Goal: Task Accomplishment & Management: Use online tool/utility

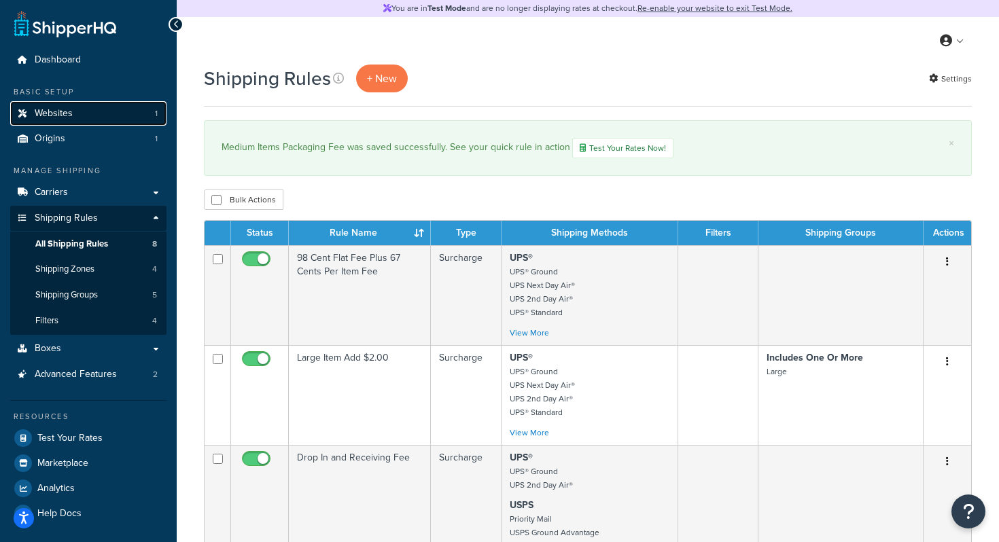
click at [77, 112] on link "Websites 1" at bounding box center [88, 113] width 156 height 25
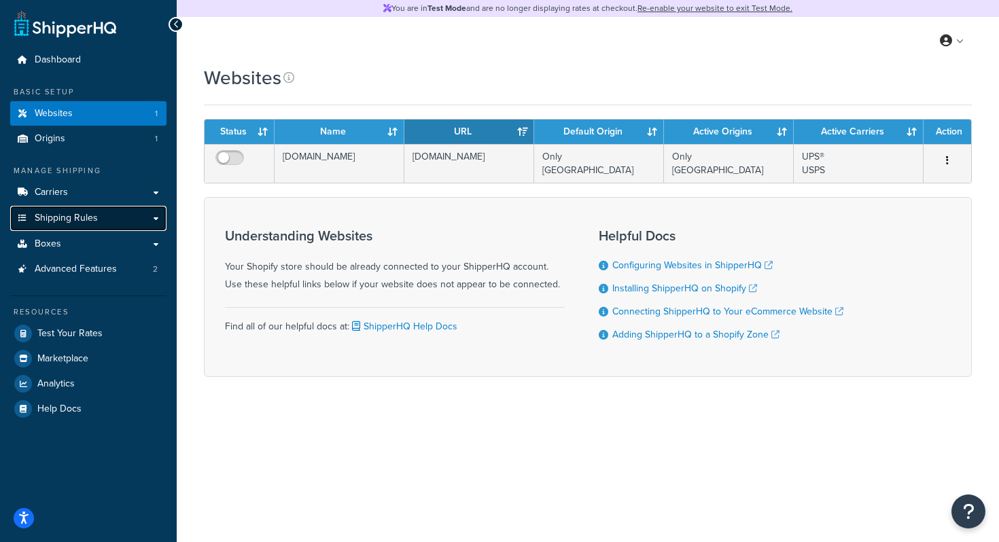
click at [77, 224] on span "Shipping Rules" at bounding box center [66, 219] width 63 height 12
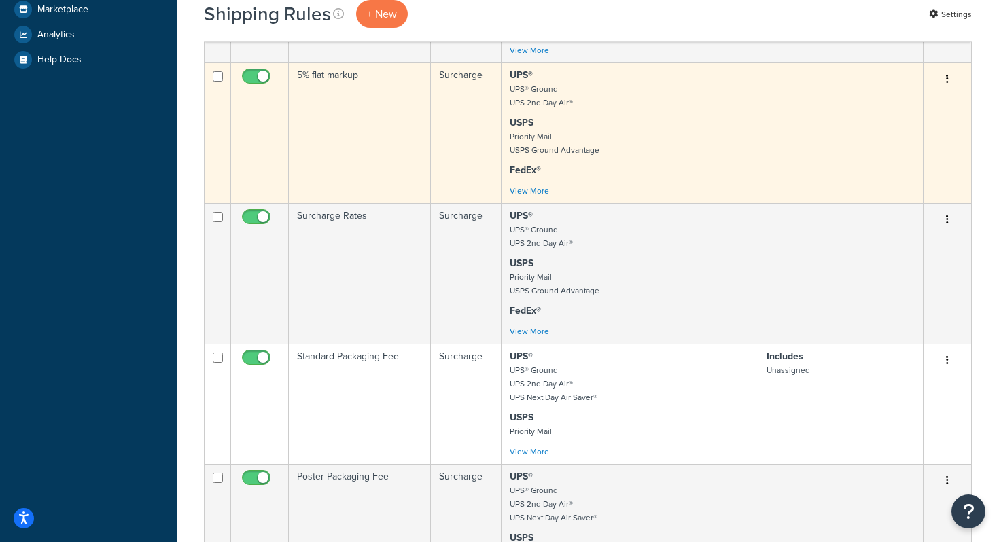
scroll to position [463, 0]
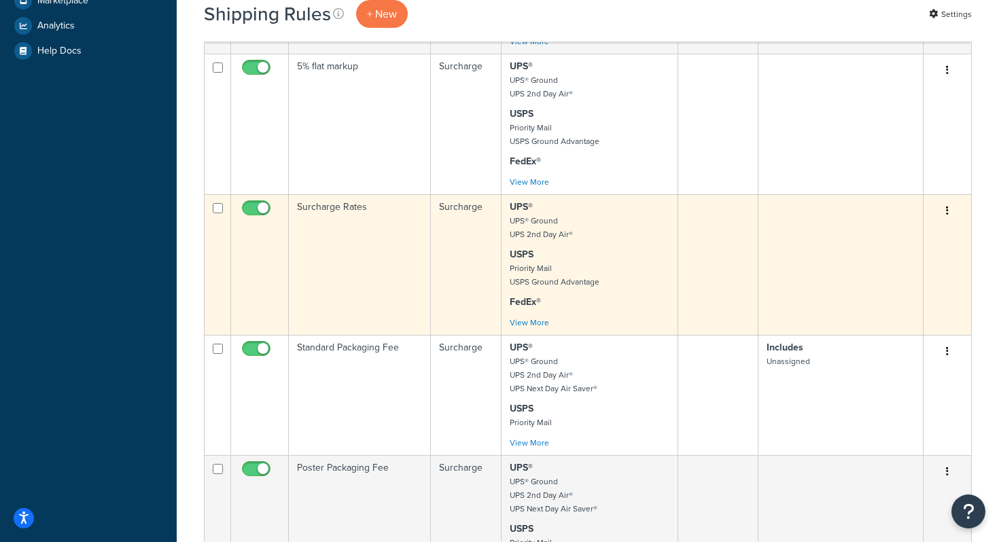
click at [247, 213] on input "checkbox" at bounding box center [257, 211] width 37 height 17
checkbox input "false"
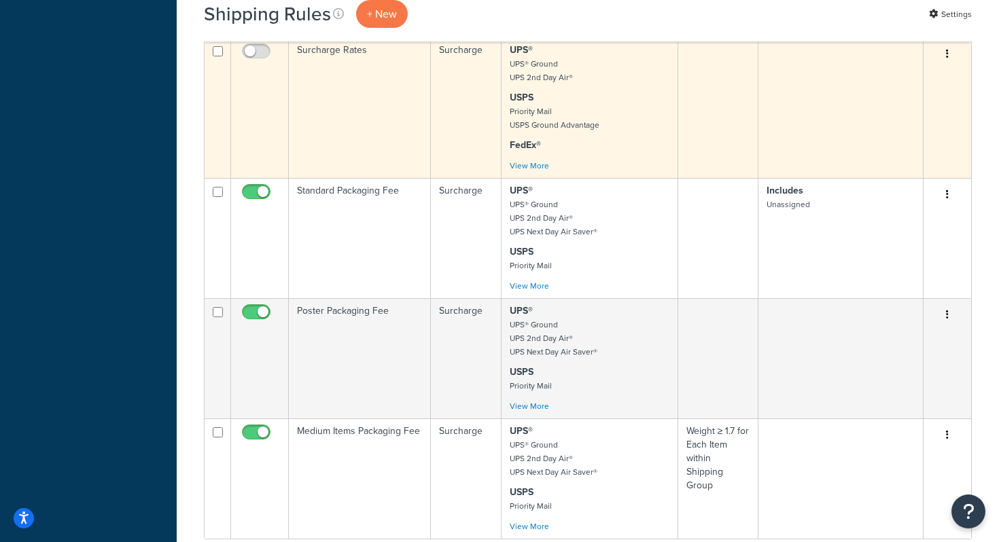
scroll to position [674, 0]
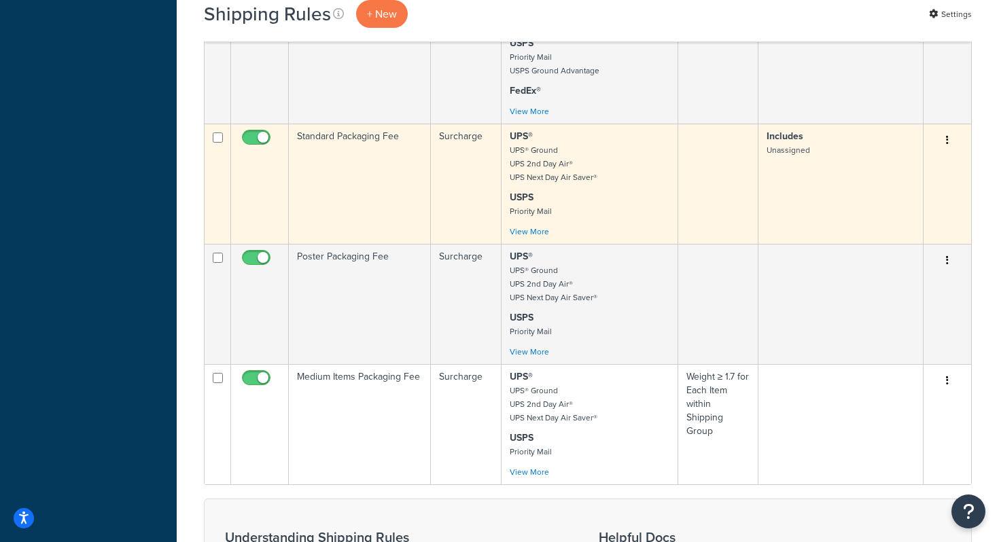
click at [349, 164] on td "Standard Packaging Fee" at bounding box center [360, 184] width 142 height 120
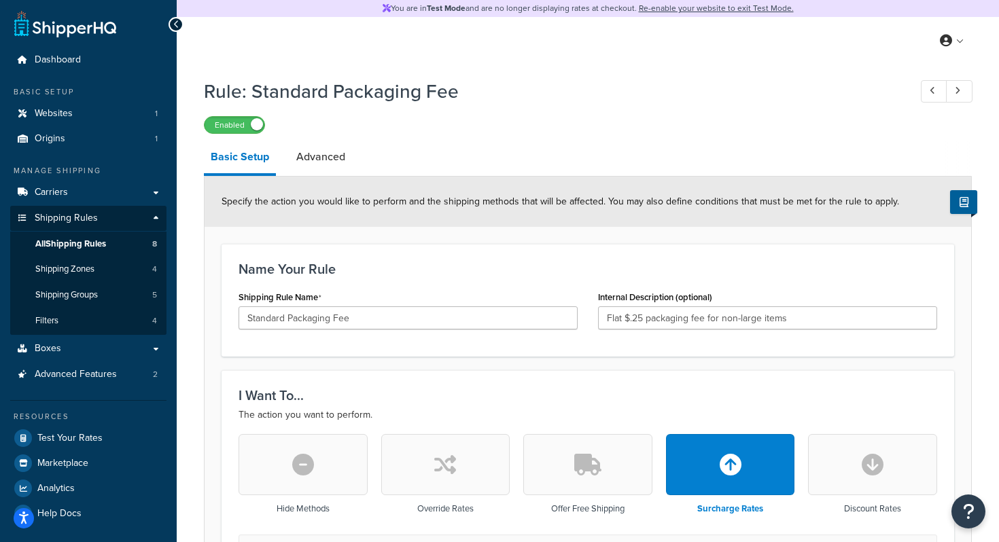
click at [177, 23] on icon at bounding box center [176, 25] width 6 height 10
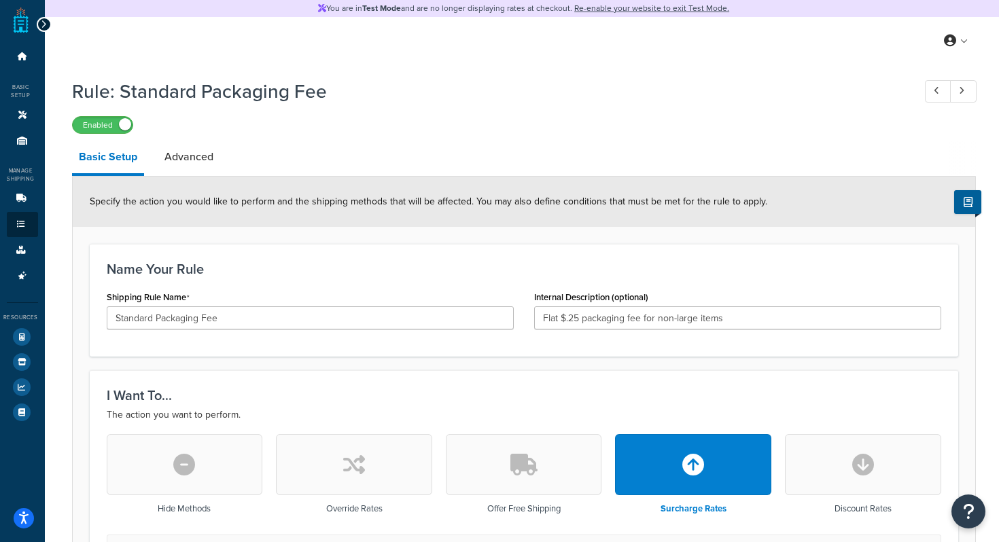
click at [45, 22] on icon at bounding box center [44, 25] width 6 height 10
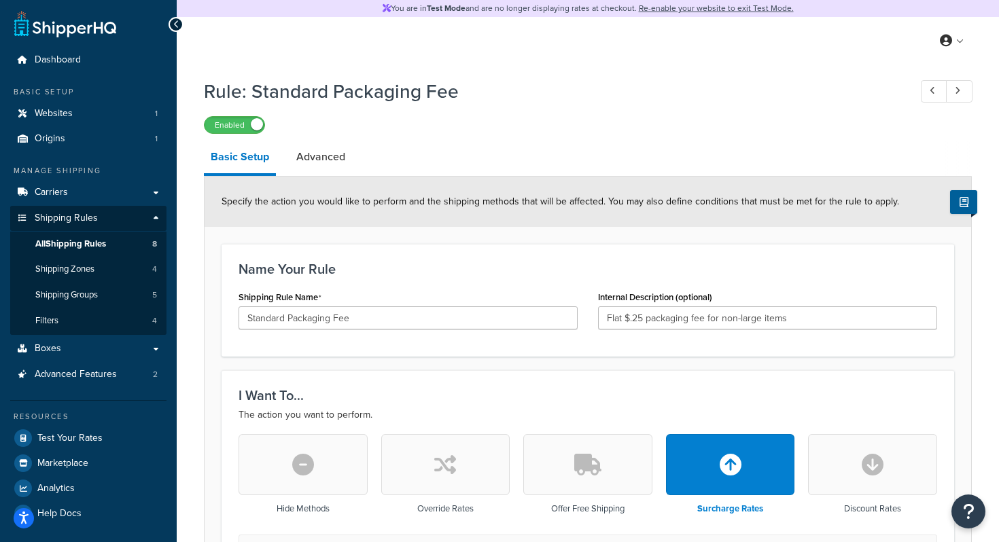
click at [173, 20] on icon at bounding box center [176, 25] width 6 height 10
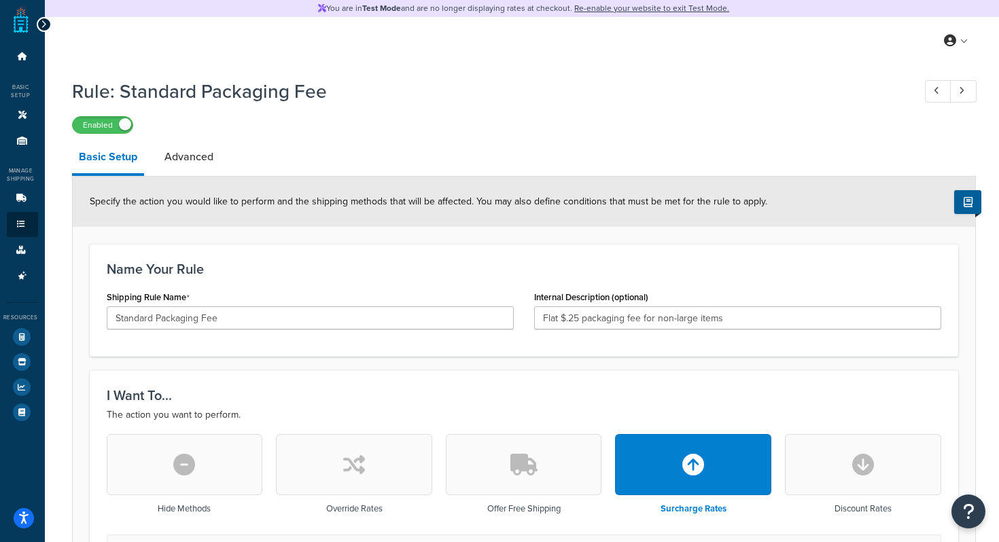
click at [39, 22] on div at bounding box center [44, 24] width 15 height 15
click at [46, 21] on div at bounding box center [44, 24] width 15 height 15
click at [46, 24] on div at bounding box center [44, 24] width 15 height 15
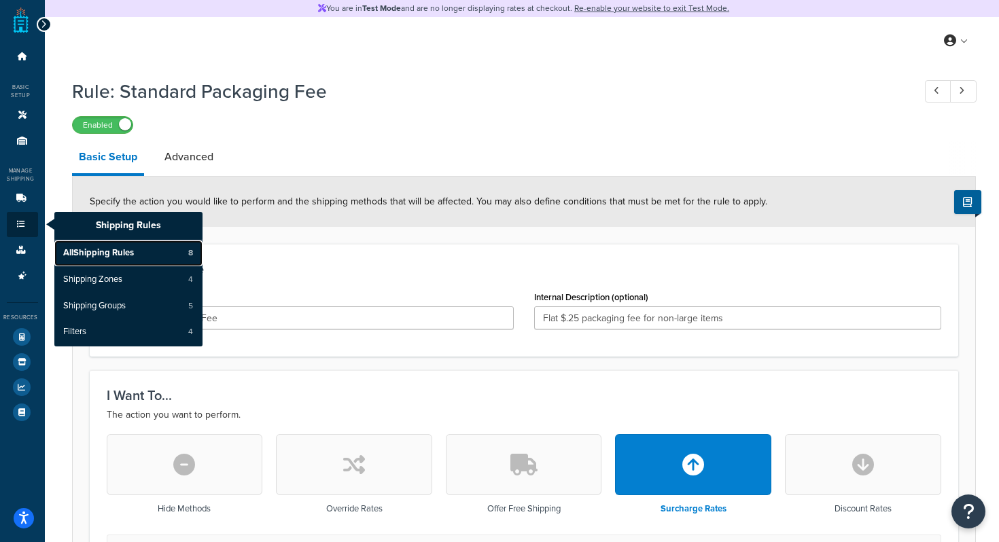
click at [92, 249] on span "All Shipping Rules" at bounding box center [98, 253] width 71 height 12
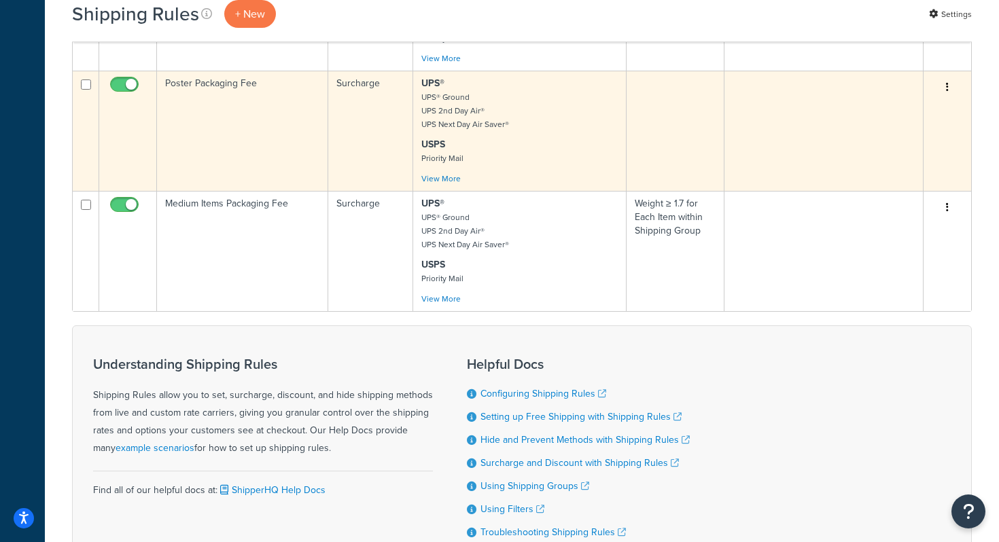
scroll to position [848, 0]
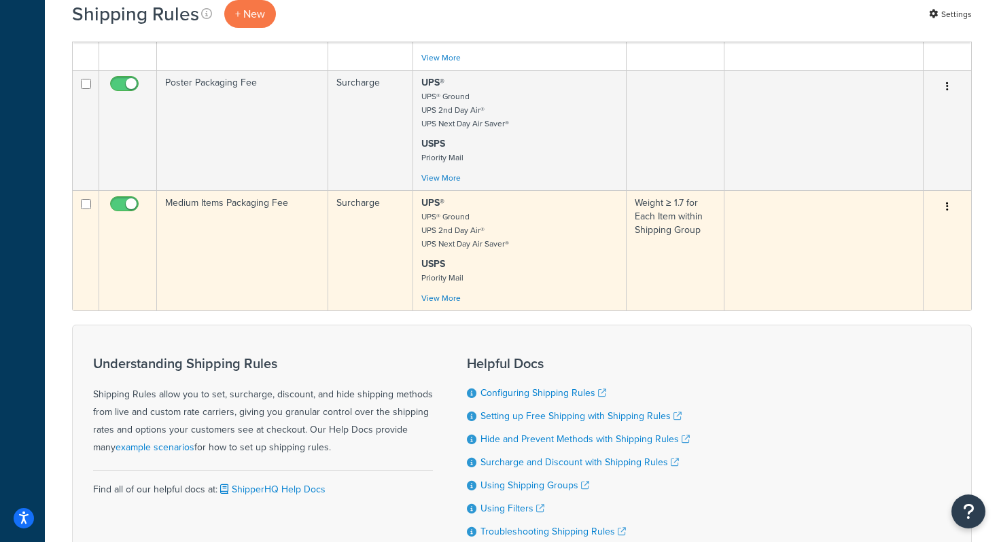
click at [249, 229] on td "Medium Items Packaging Fee" at bounding box center [242, 250] width 171 height 120
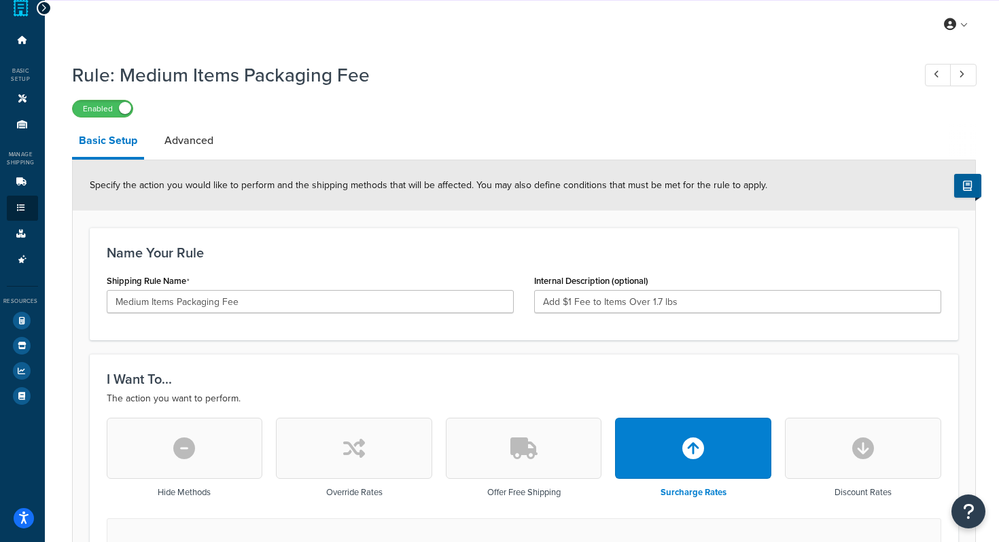
scroll to position [12, 0]
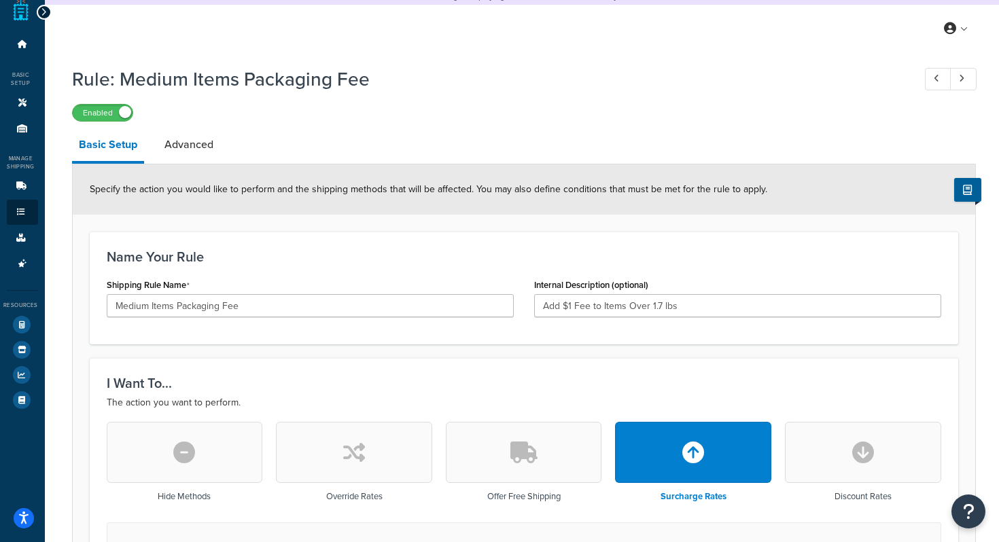
click at [45, 14] on icon at bounding box center [44, 12] width 6 height 10
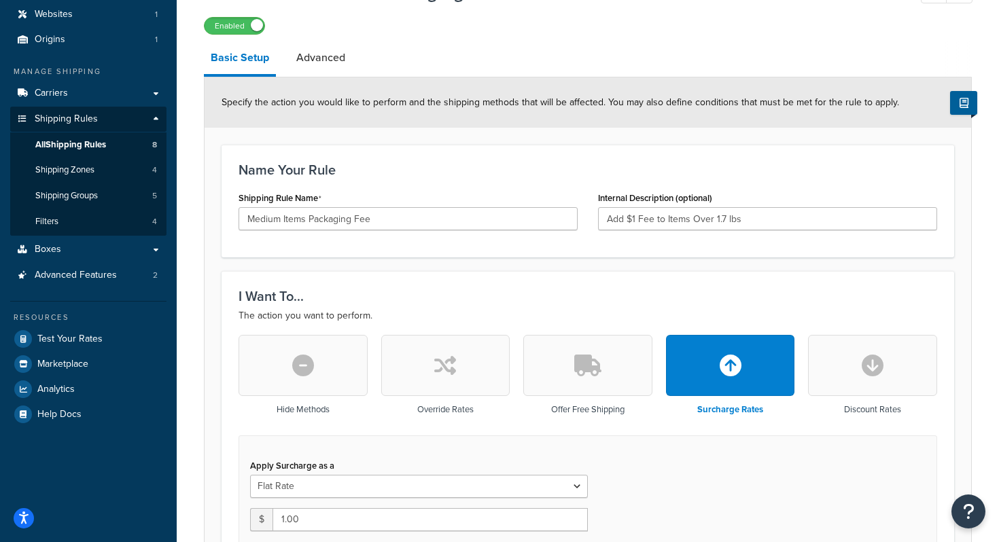
scroll to position [103, 0]
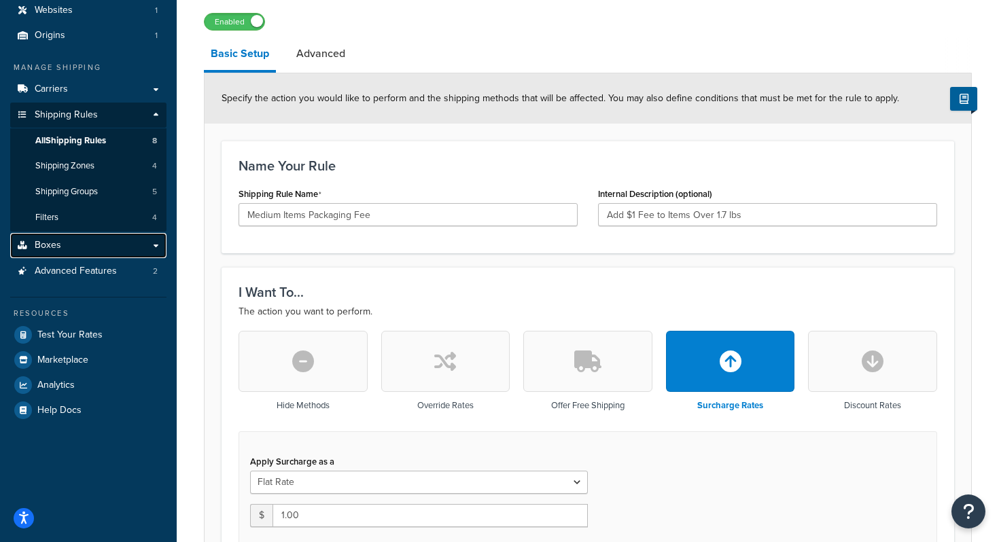
click at [92, 245] on link "Boxes" at bounding box center [88, 245] width 156 height 25
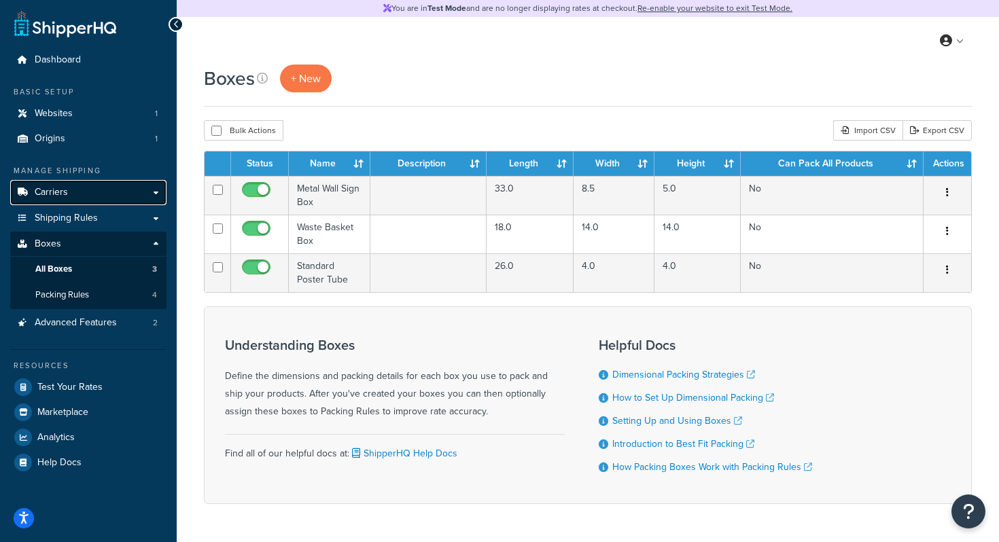
click at [103, 187] on link "Carriers" at bounding box center [88, 192] width 156 height 25
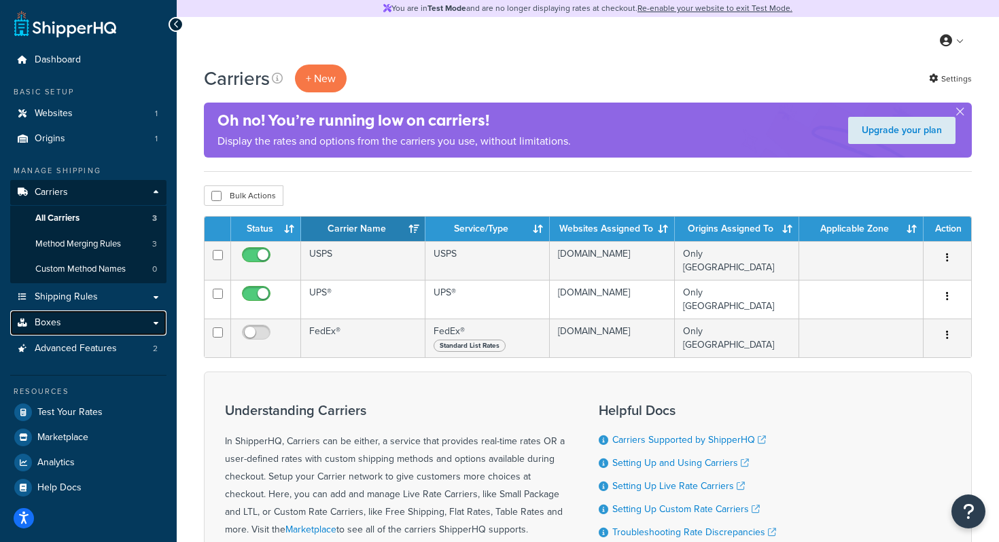
click at [75, 316] on link "Boxes" at bounding box center [88, 322] width 156 height 25
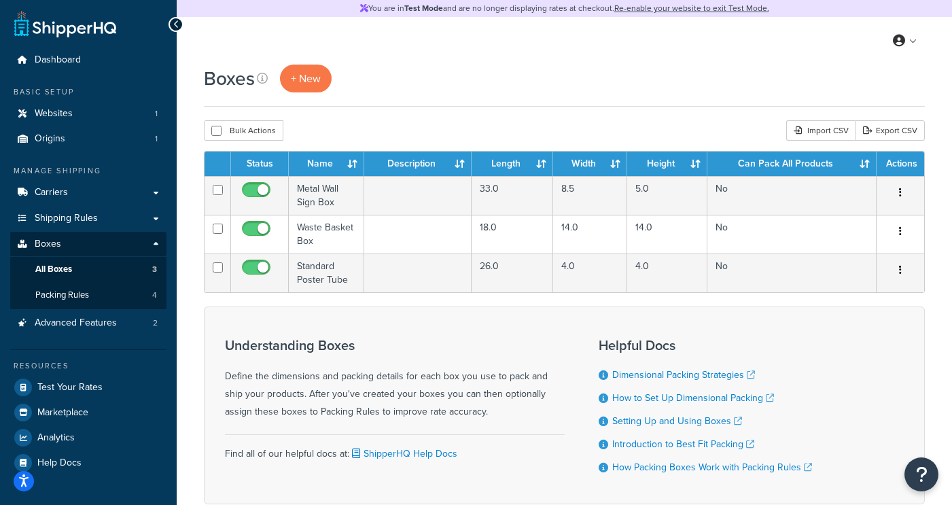
click at [408, 116] on div "Boxes + New Bulk Actions Duplicate Delete Import CSV Export CSV Contact Us Send…" at bounding box center [564, 308] width 775 height 487
click at [393, 79] on div "Boxes + New" at bounding box center [564, 79] width 721 height 28
click at [80, 293] on span "Packing Rules" at bounding box center [62, 295] width 54 height 12
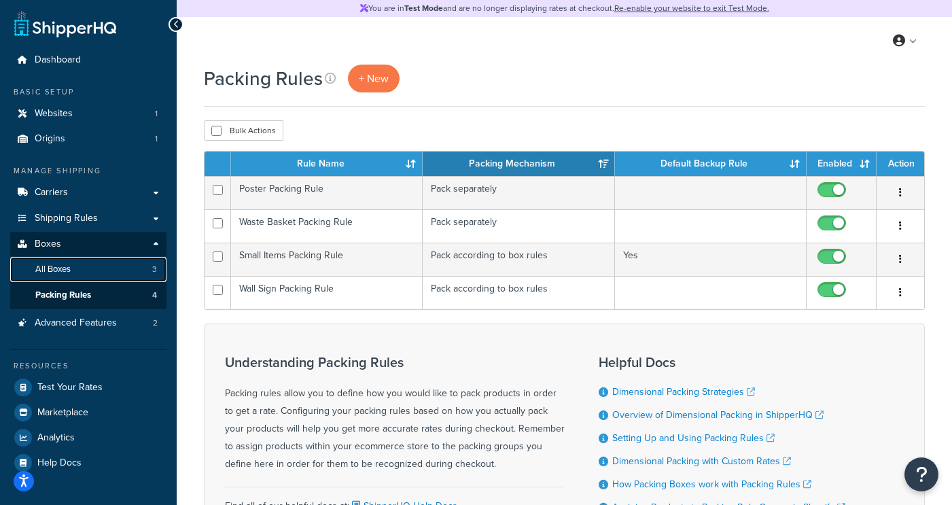
click at [109, 268] on link "All Boxes 3" at bounding box center [88, 269] width 156 height 25
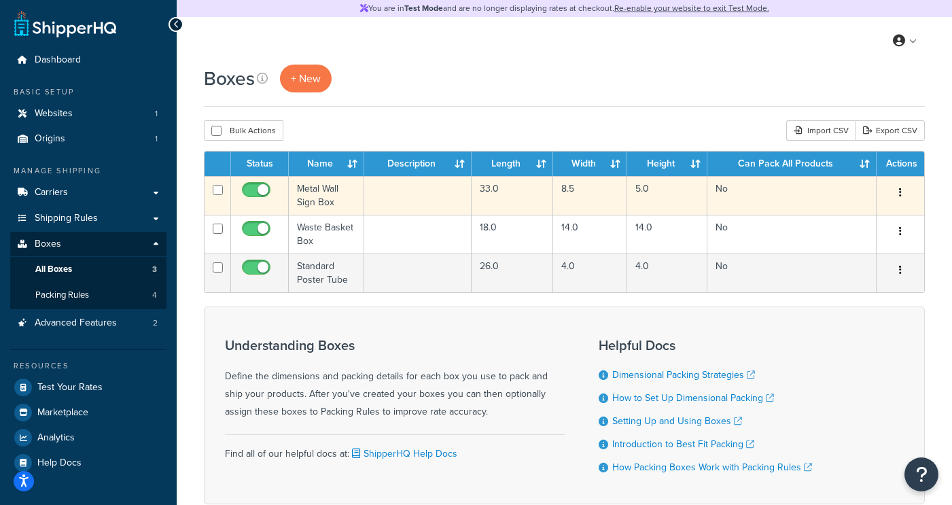
click at [334, 200] on td "Metal Wall Sign Box" at bounding box center [326, 195] width 75 height 39
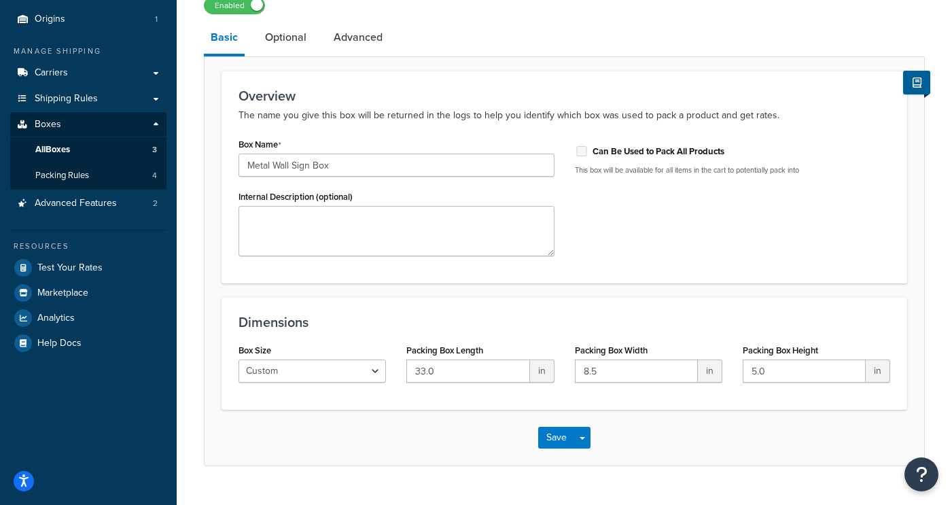
scroll to position [149, 0]
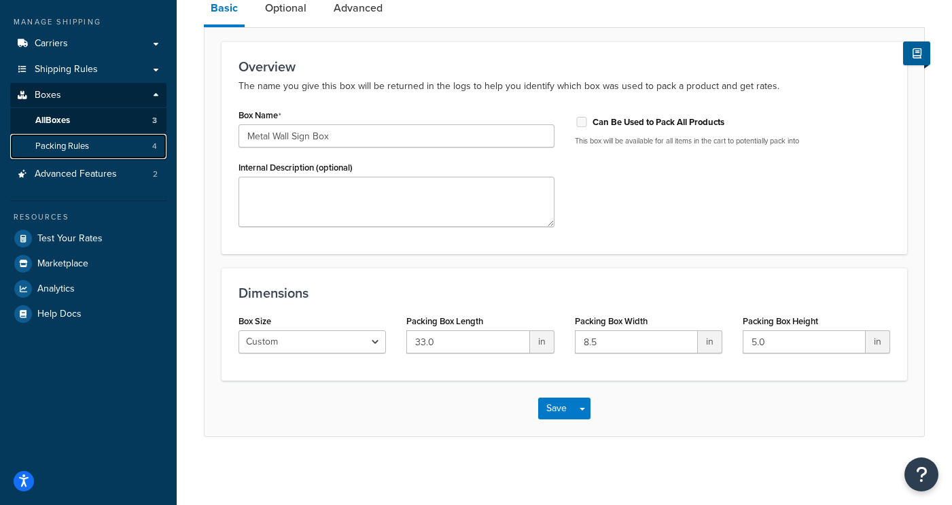
click at [101, 148] on link "Packing Rules 4" at bounding box center [88, 146] width 156 height 25
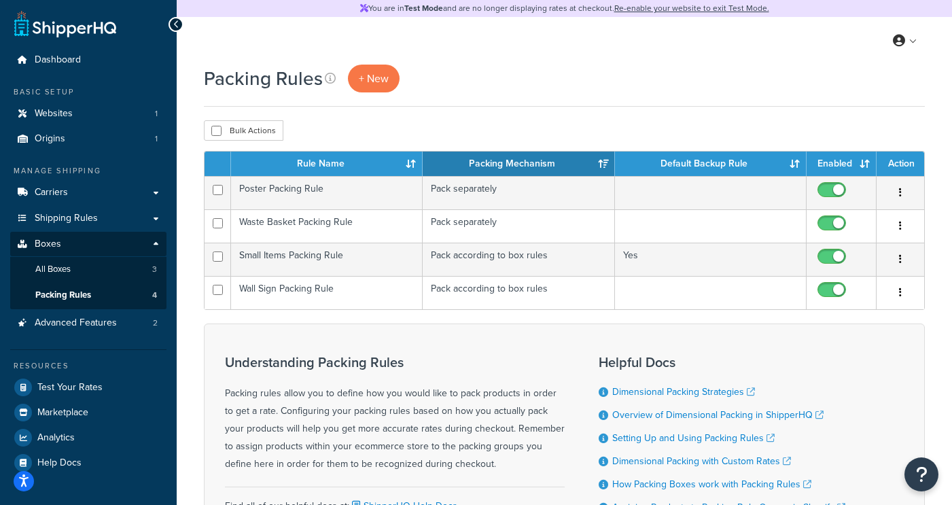
click at [444, 80] on div "Packing Rules + New" at bounding box center [564, 79] width 721 height 28
click at [90, 213] on span "Shipping Rules" at bounding box center [66, 219] width 63 height 12
click at [103, 185] on link "Carriers" at bounding box center [88, 192] width 156 height 25
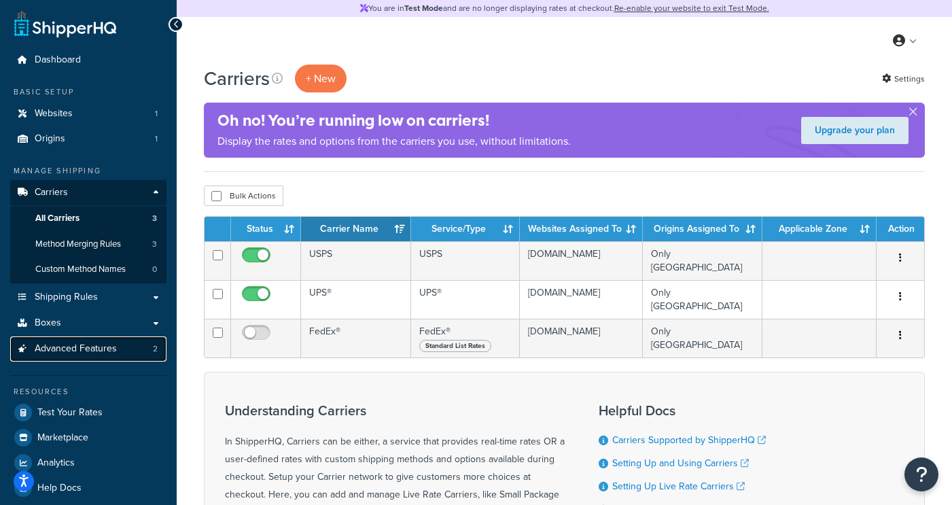
click at [92, 353] on span "Advanced Features" at bounding box center [76, 349] width 82 height 12
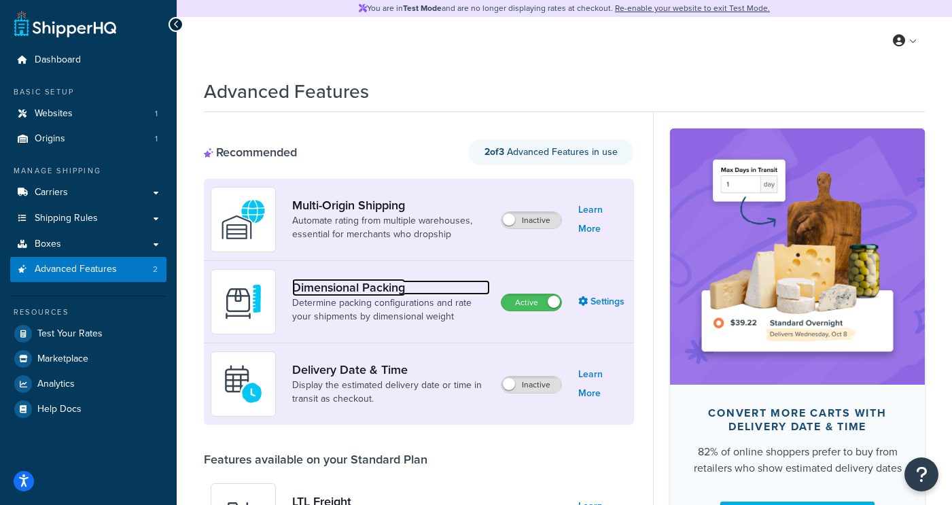
click at [367, 289] on link "Dimensional Packing" at bounding box center [391, 287] width 198 height 15
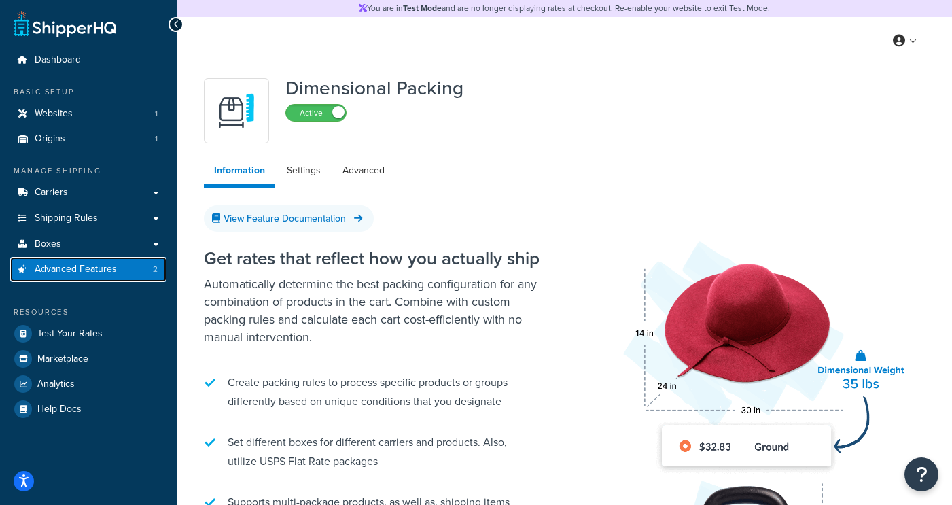
click at [107, 271] on span "Advanced Features" at bounding box center [76, 270] width 82 height 12
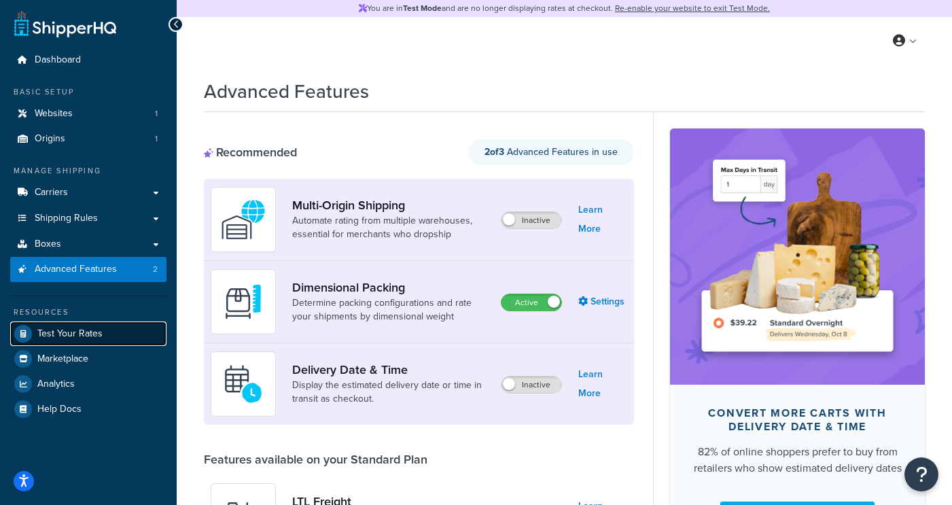
click at [73, 331] on span "Test Your Rates" at bounding box center [69, 334] width 65 height 12
select select "TX"
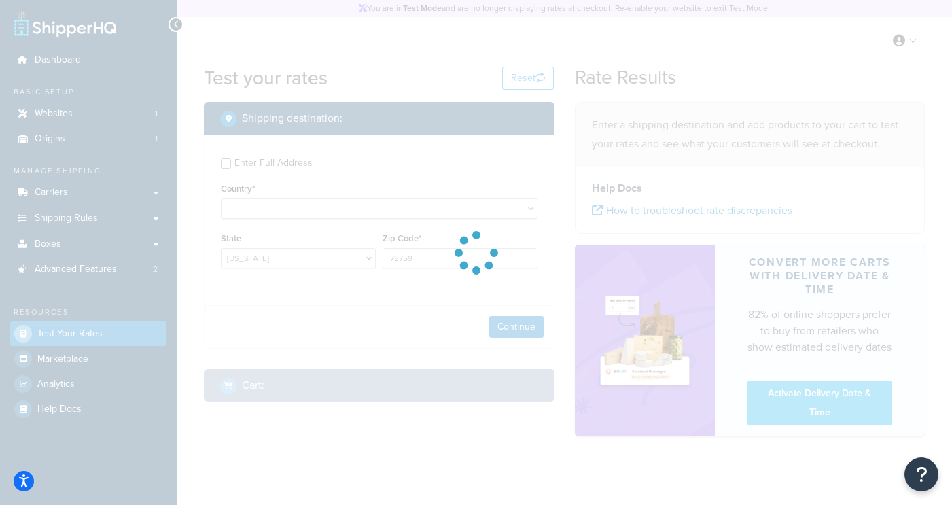
select select "US"
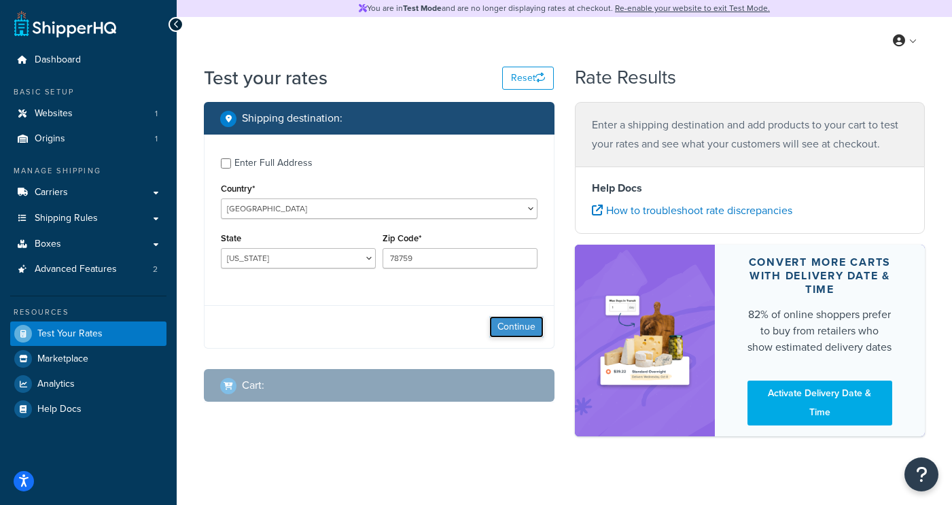
click at [532, 329] on button "Continue" at bounding box center [516, 327] width 54 height 22
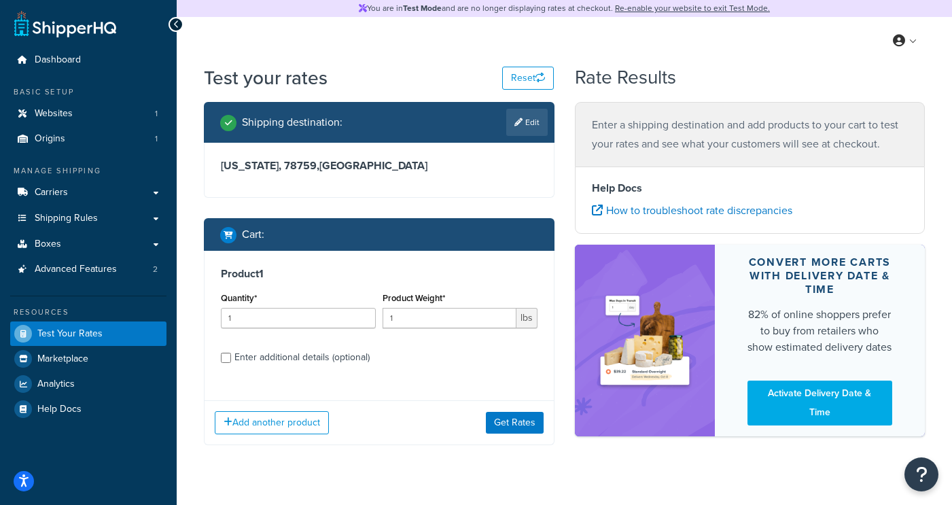
click at [283, 353] on div "Enter additional details (optional)" at bounding box center [301, 357] width 135 height 19
click at [231, 353] on input "Enter additional details (optional)" at bounding box center [226, 358] width 10 height 10
checkbox input "true"
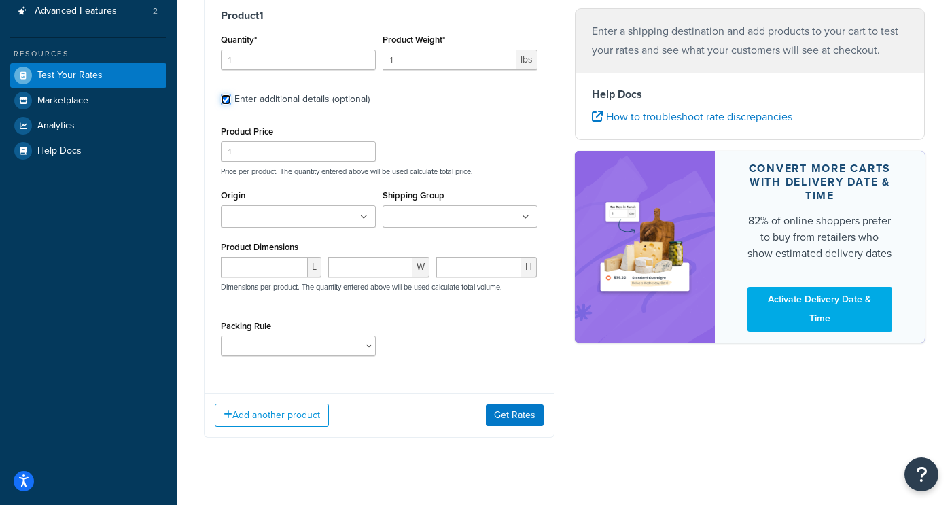
scroll to position [257, 0]
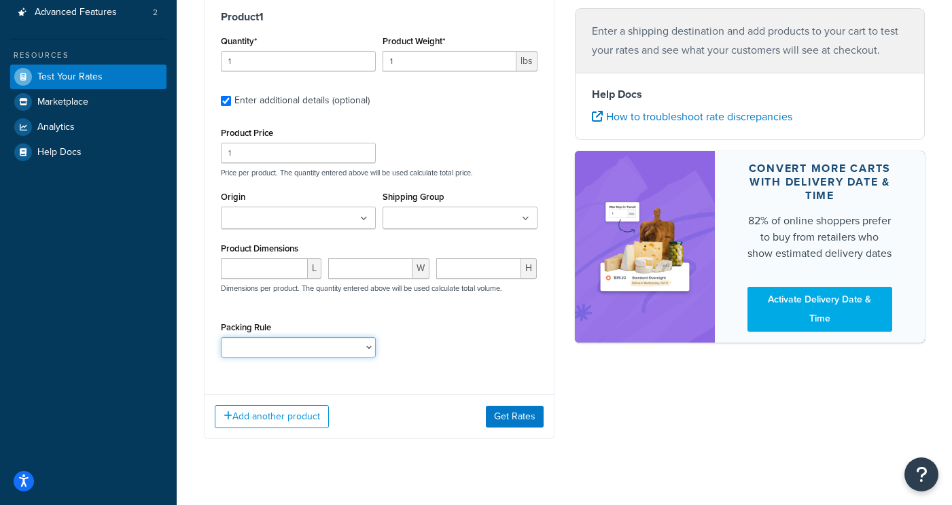
click at [275, 345] on select "Poster Packing Rule Small Items Packing Rule Wall Sign Packing Rule Waste Baske…" at bounding box center [298, 347] width 155 height 20
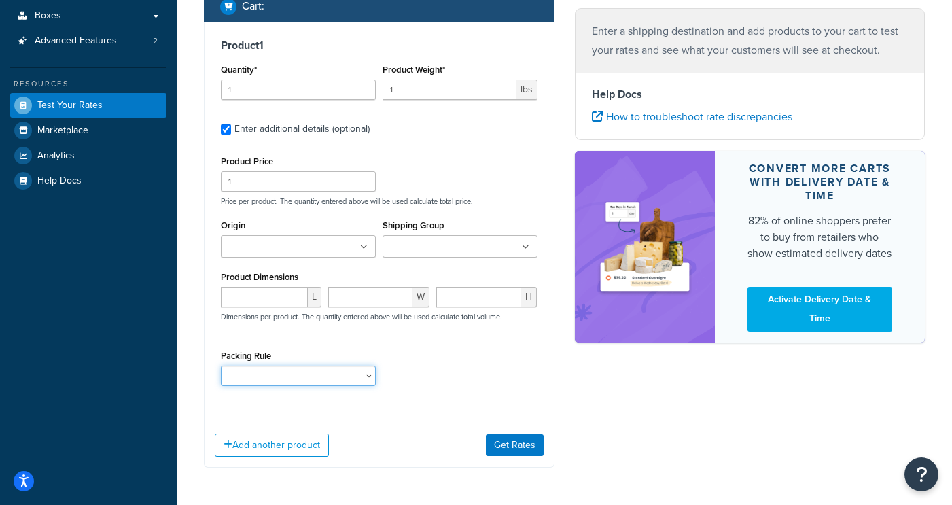
scroll to position [227, 0]
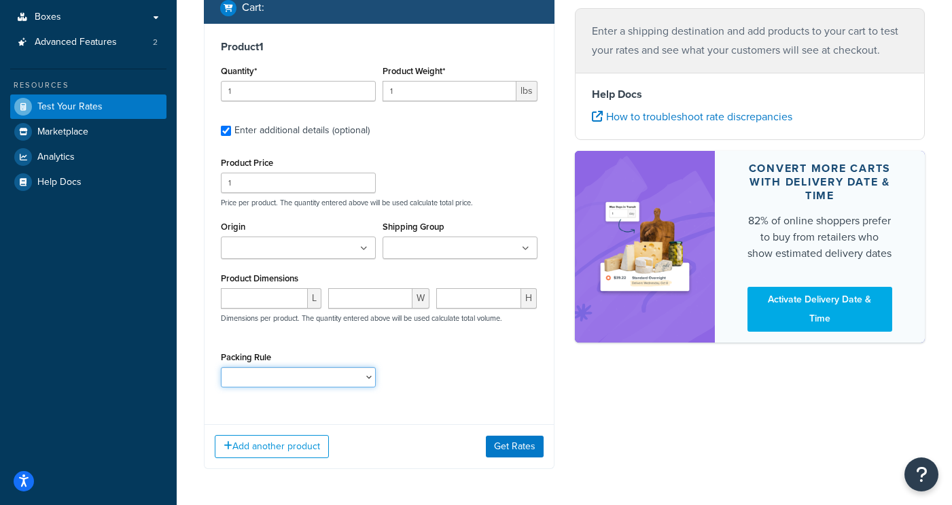
click at [330, 372] on select "Poster Packing Rule Small Items Packing Rule Wall Sign Packing Rule Waste Baske…" at bounding box center [298, 377] width 155 height 20
select select "88128"
click at [221, 367] on select "Poster Packing Rule Small Items Packing Rule Wall Sign Packing Rule Waste Baske…" at bounding box center [298, 377] width 155 height 20
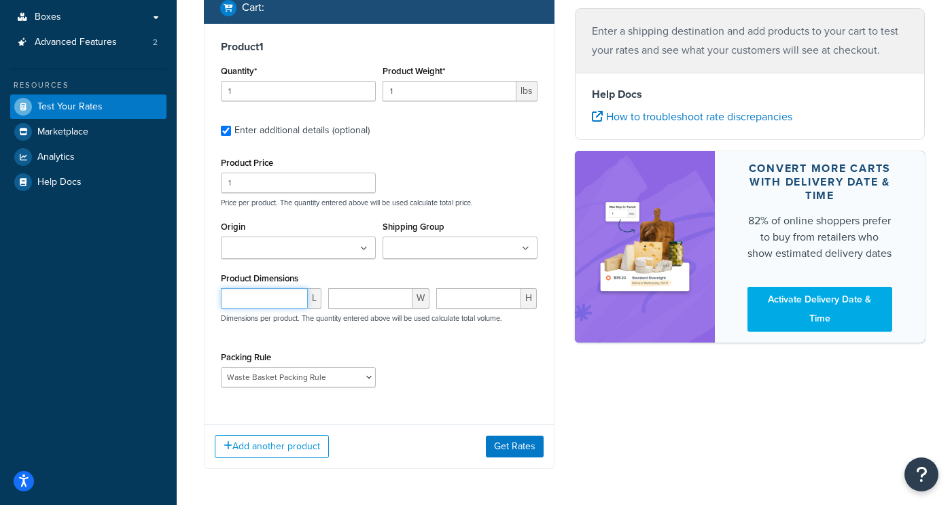
click at [281, 298] on input "number" at bounding box center [264, 298] width 87 height 20
drag, startPoint x: 373, startPoint y: 128, endPoint x: 234, endPoint y: 128, distance: 139.3
click at [234, 128] on label "Enter additional details (optional)" at bounding box center [385, 129] width 303 height 22
click at [446, 135] on label "Enter additional details (optional)" at bounding box center [385, 129] width 303 height 22
click at [231, 135] on input "Enter additional details (optional)" at bounding box center [226, 131] width 10 height 10
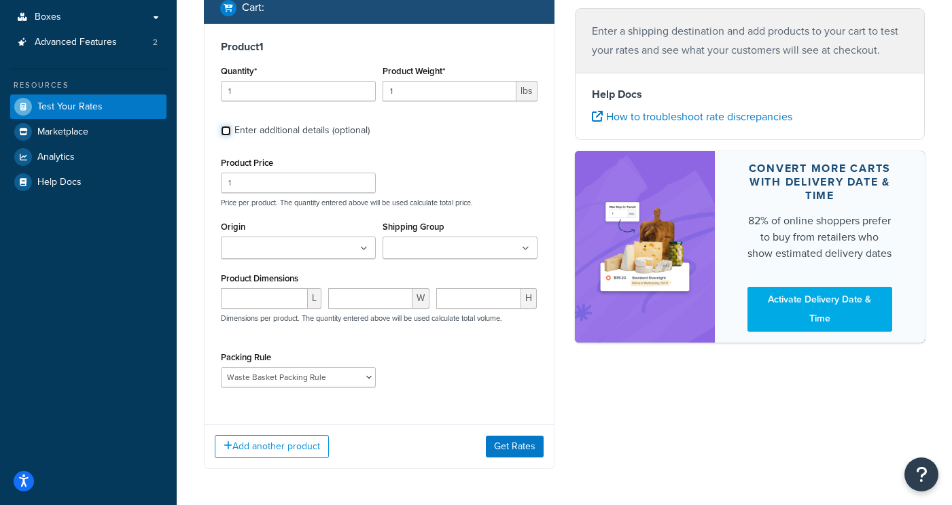
checkbox input "false"
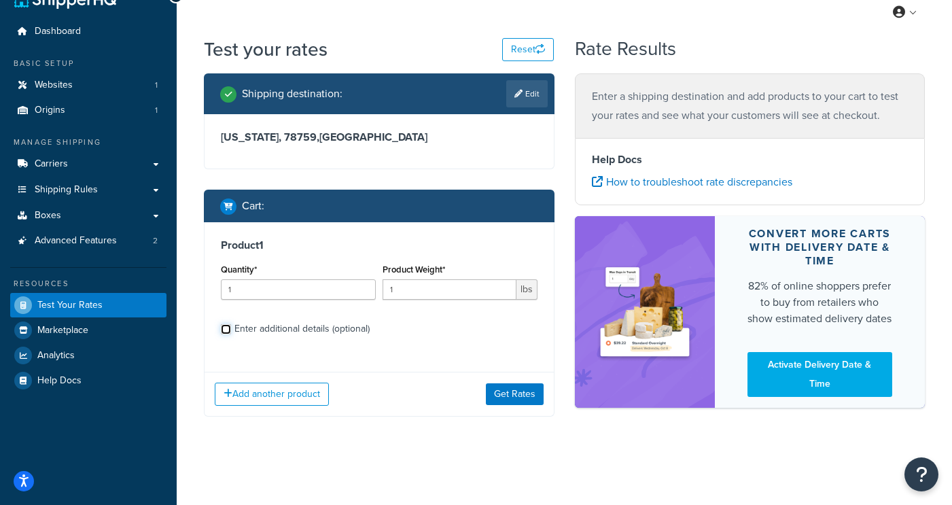
scroll to position [29, 0]
click at [105, 188] on link "Shipping Rules" at bounding box center [88, 189] width 156 height 25
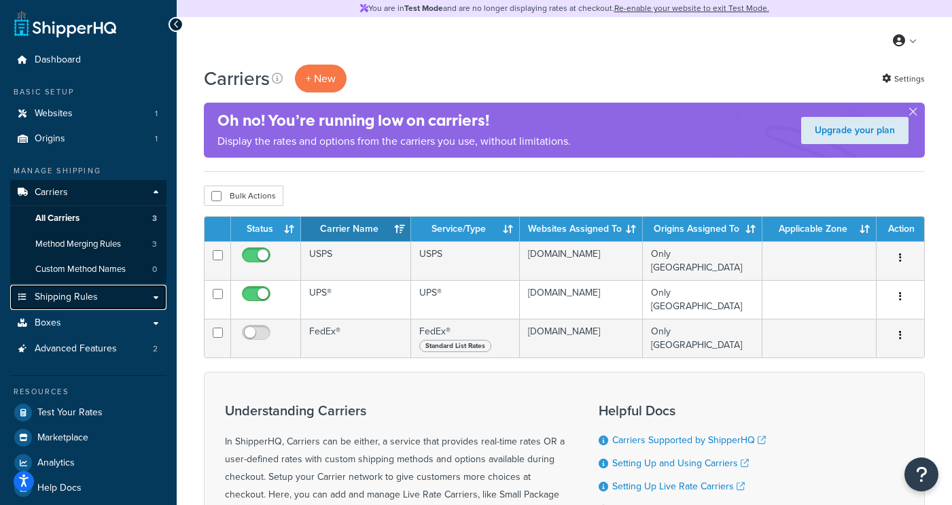
click at [106, 293] on link "Shipping Rules" at bounding box center [88, 297] width 156 height 25
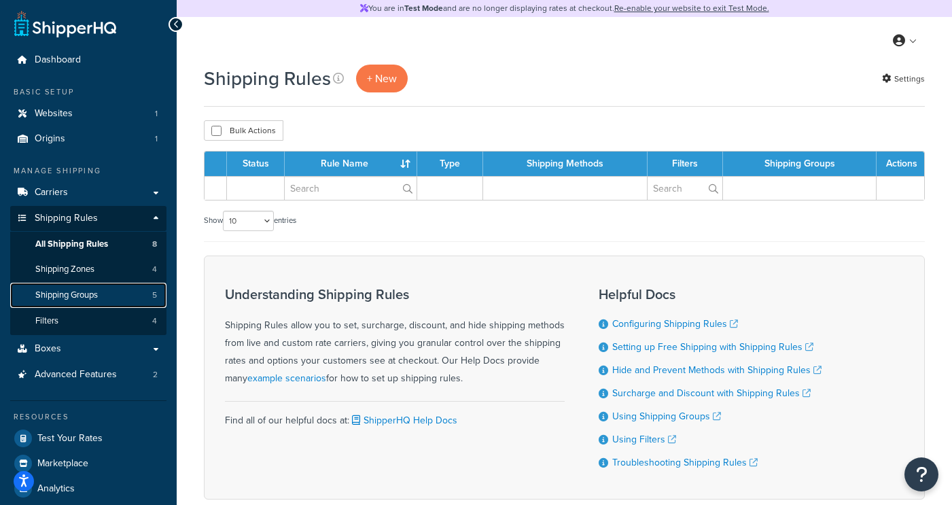
click at [110, 296] on link "Shipping Groups 5" at bounding box center [88, 295] width 156 height 25
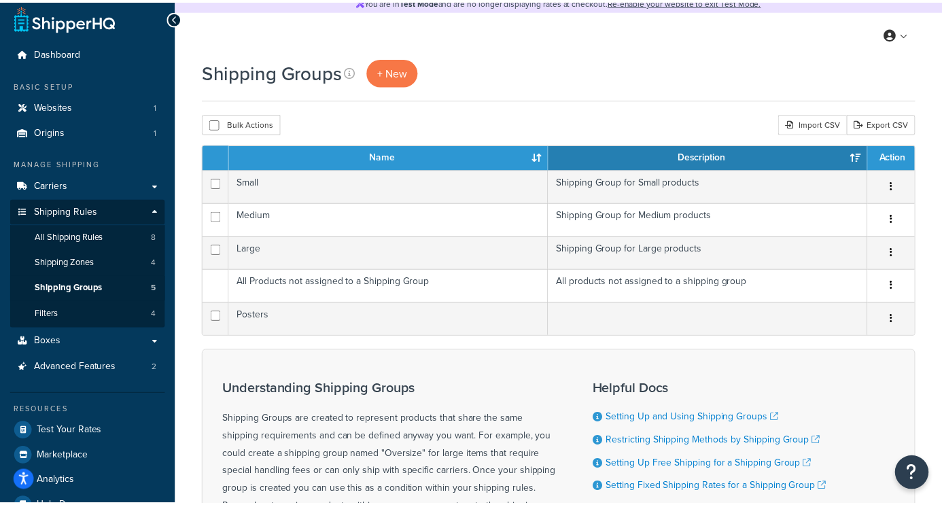
scroll to position [5, 0]
